Goal: Transaction & Acquisition: Purchase product/service

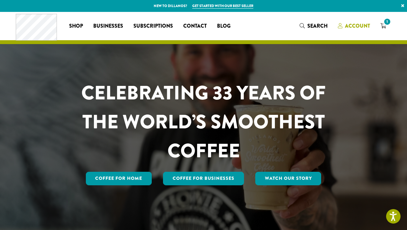
click at [355, 25] on span "Account" at bounding box center [357, 25] width 25 height 7
click at [385, 21] on span "1" at bounding box center [387, 21] width 9 height 9
click at [387, 22] on span "1" at bounding box center [387, 21] width 9 height 9
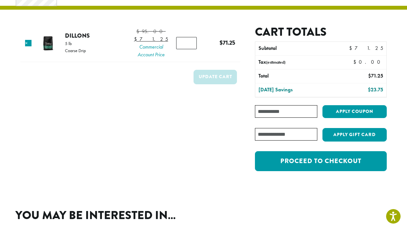
scroll to position [38, 0]
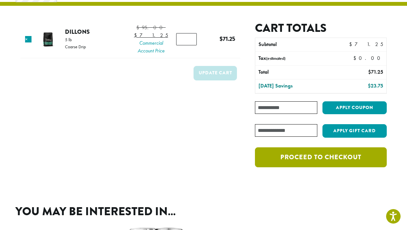
click at [325, 158] on link "Proceed to checkout" at bounding box center [321, 157] width 132 height 20
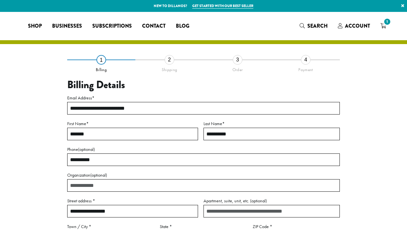
select select "**"
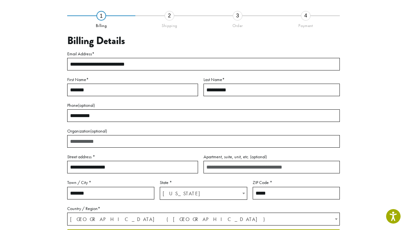
scroll to position [57, 0]
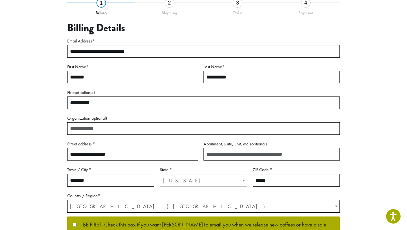
click at [319, 128] on input "Organization (optional)" at bounding box center [203, 128] width 272 height 13
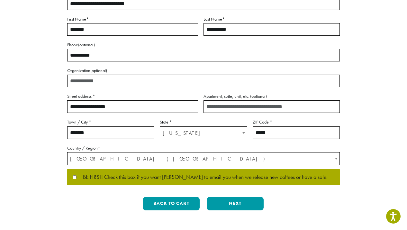
scroll to position [104, 0]
click at [230, 201] on button "Next" at bounding box center [235, 203] width 57 height 13
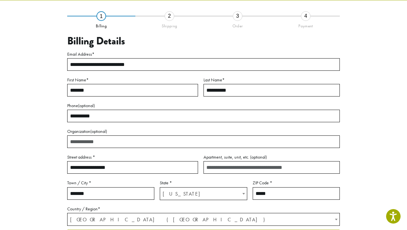
scroll to position [37, 0]
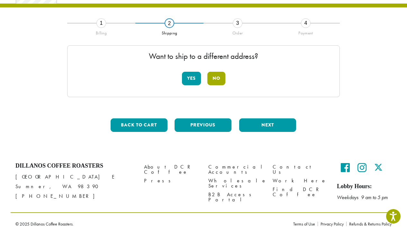
click at [217, 75] on button "No" at bounding box center [216, 78] width 18 height 13
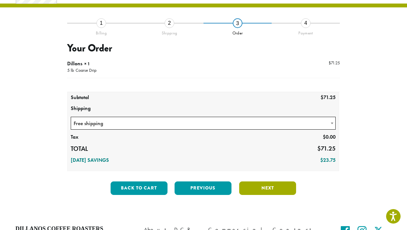
click at [262, 186] on button "Next" at bounding box center [267, 187] width 57 height 13
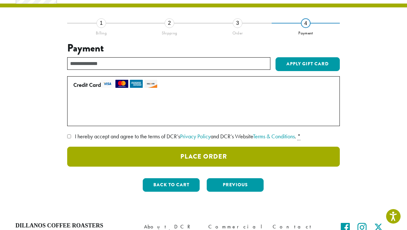
click at [163, 153] on button "Place Order" at bounding box center [203, 156] width 272 height 20
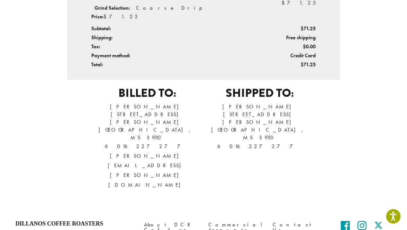
scroll to position [219, 0]
